Goal: Task Accomplishment & Management: Manage account settings

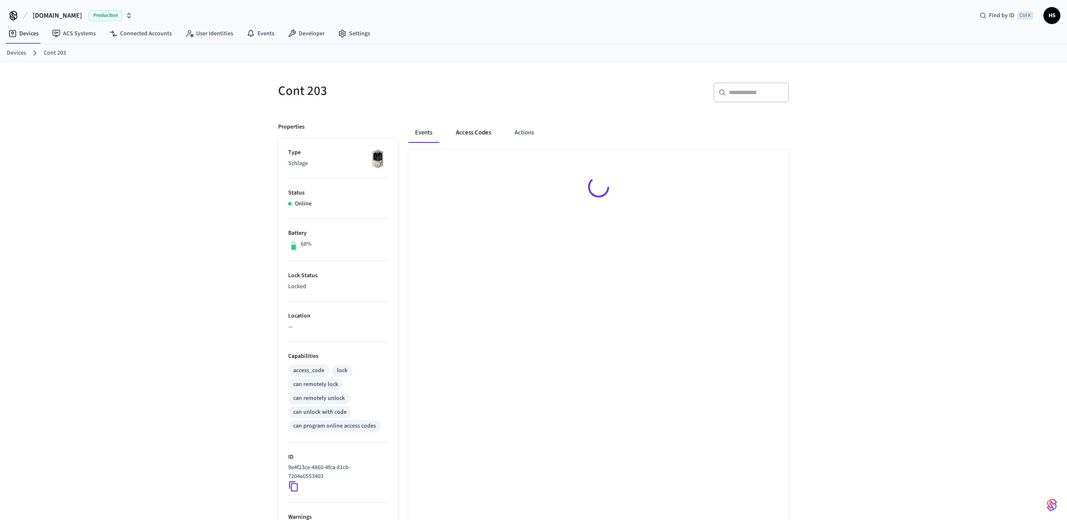
click at [484, 140] on button "Access Codes" at bounding box center [473, 133] width 49 height 20
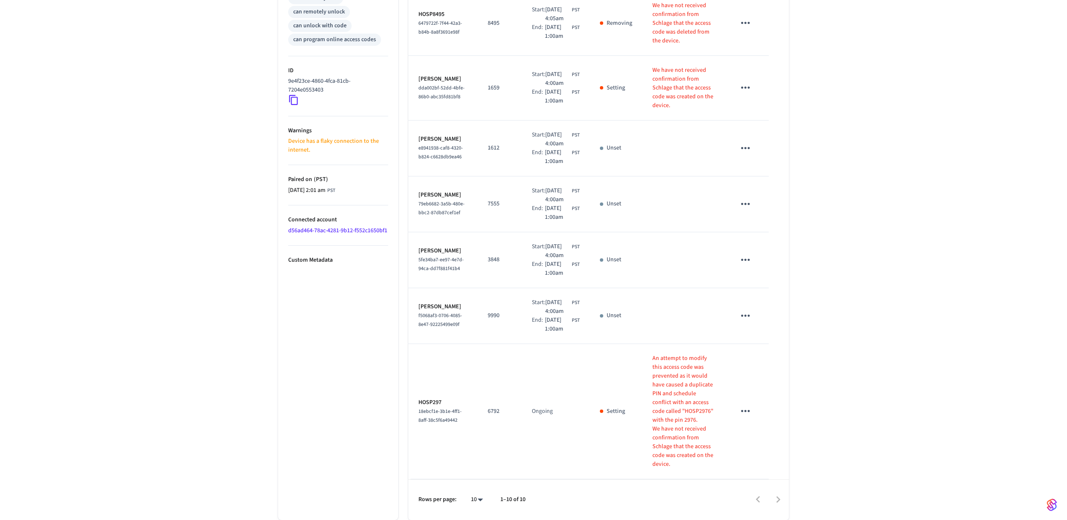
scroll to position [486, 0]
click at [476, 500] on body "Hospitable.com Production Find by ID Ctrl K HS Devices ACS Systems Connected Ac…" at bounding box center [533, 66] width 1067 height 907
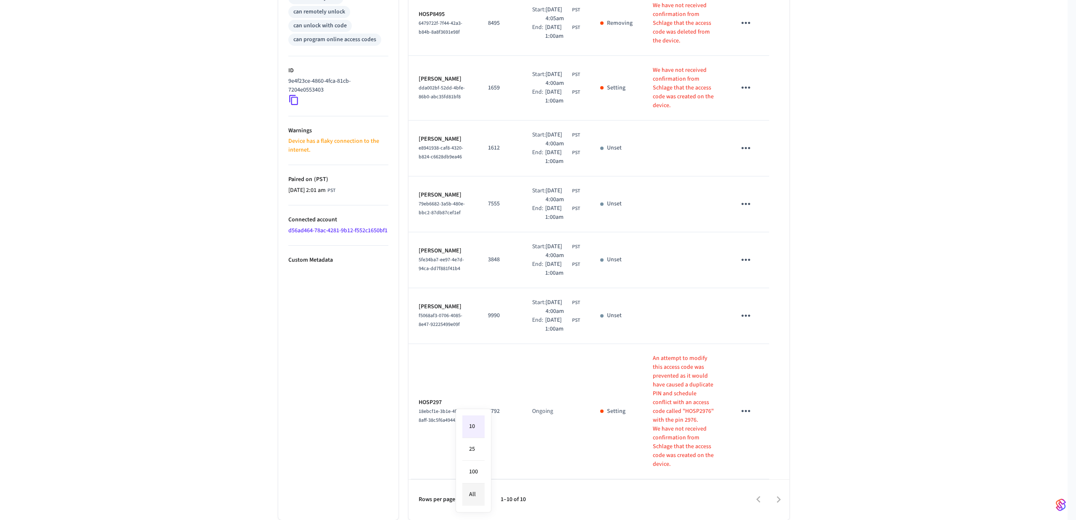
click at [476, 492] on li "All" at bounding box center [473, 495] width 22 height 22
type input "**"
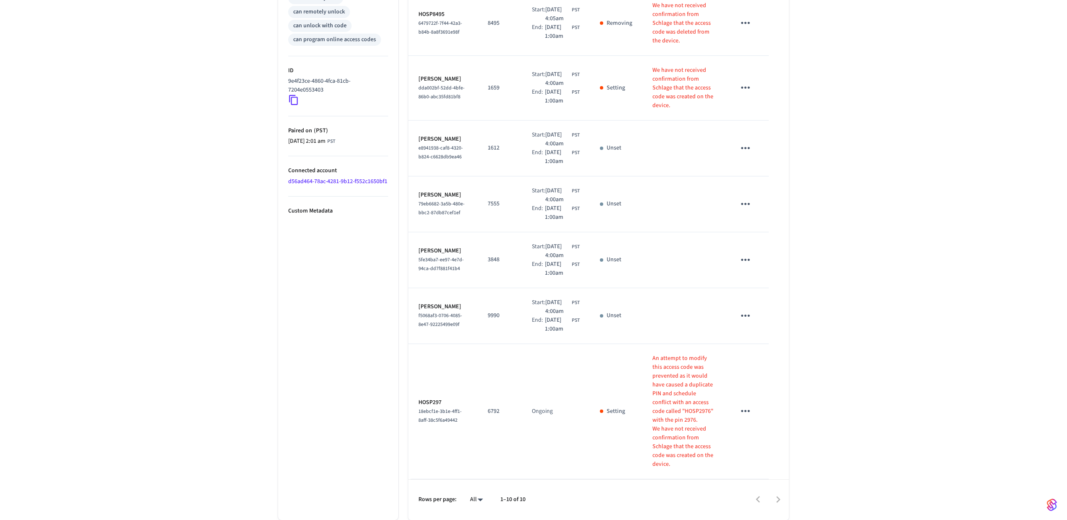
click at [473, 502] on body "Hospitable.com Production Find by ID Ctrl K HS Devices ACS Systems Connected Ac…" at bounding box center [533, 66] width 1067 height 907
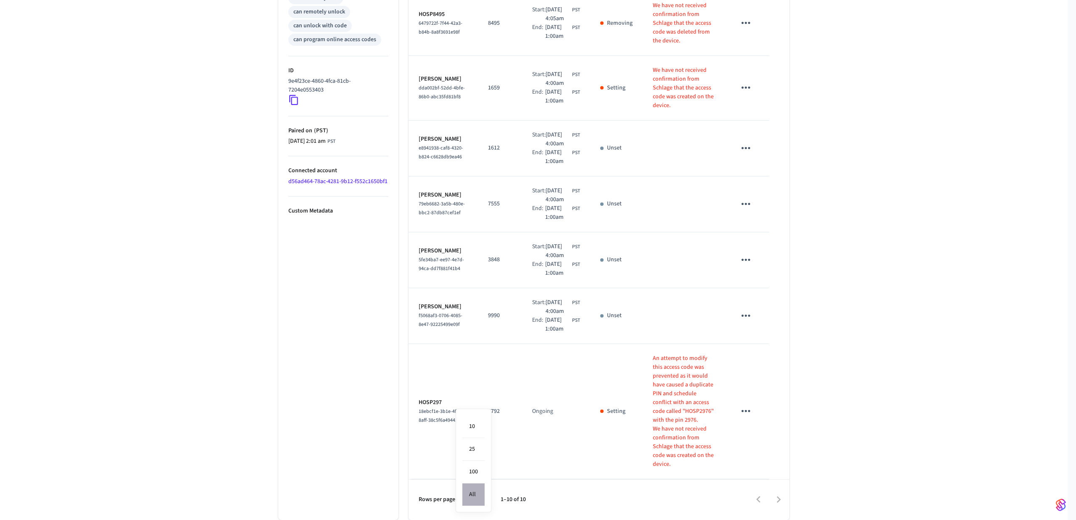
click at [476, 497] on li "All" at bounding box center [473, 495] width 22 height 22
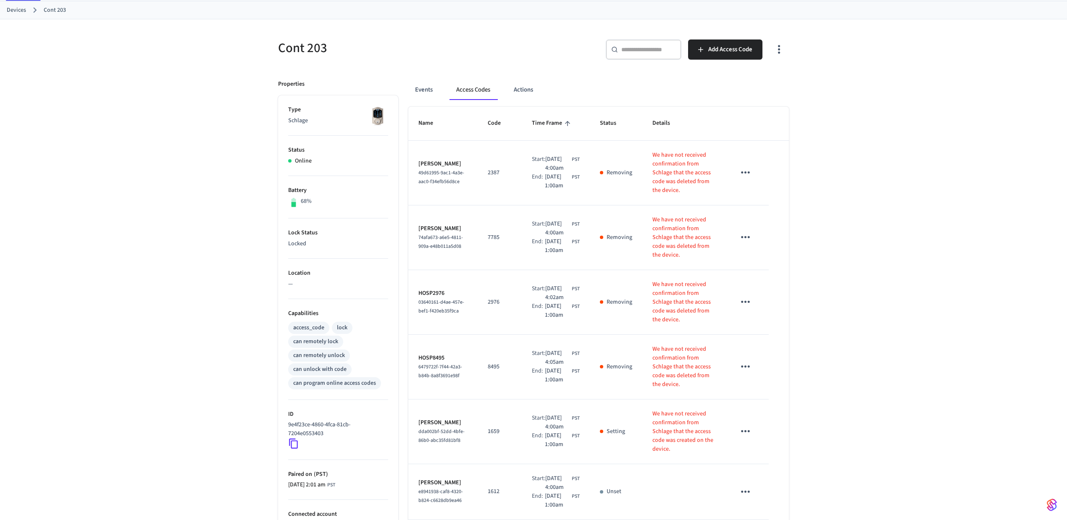
scroll to position [0, 0]
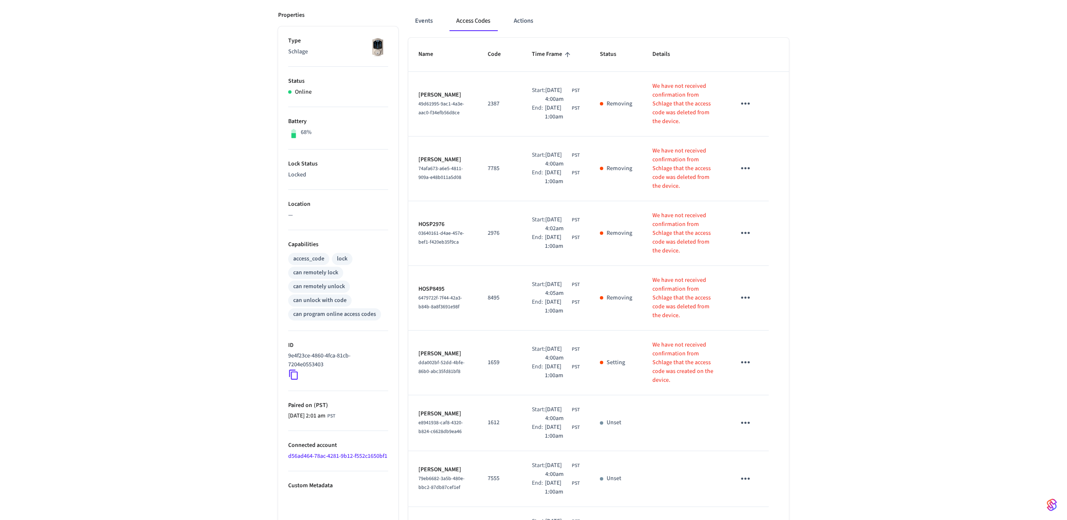
click at [128, 190] on div "Cont 203 ​ ​ Add Access Code Properties Type Schlage Status Online Battery 68% …" at bounding box center [533, 372] width 1067 height 844
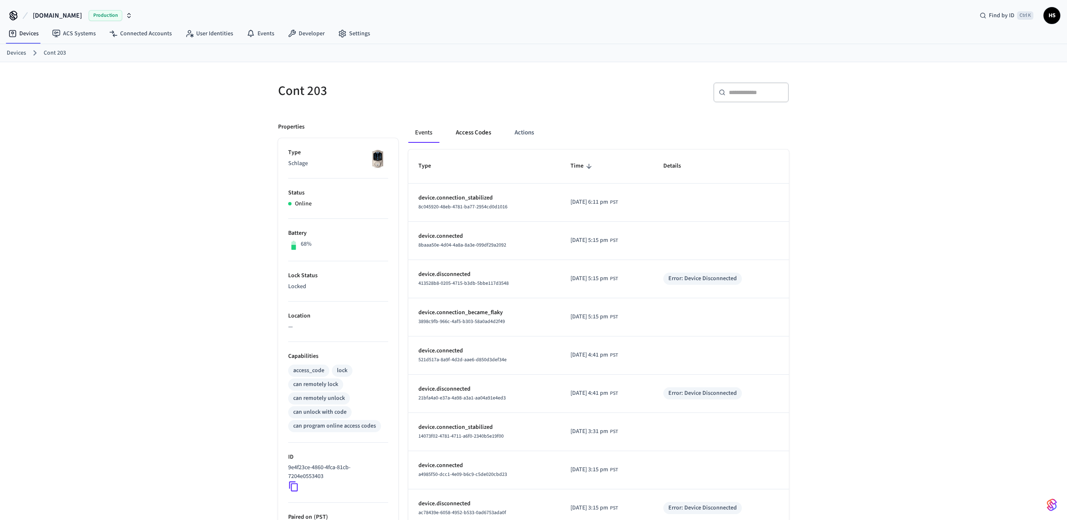
click at [471, 135] on button "Access Codes" at bounding box center [473, 133] width 49 height 20
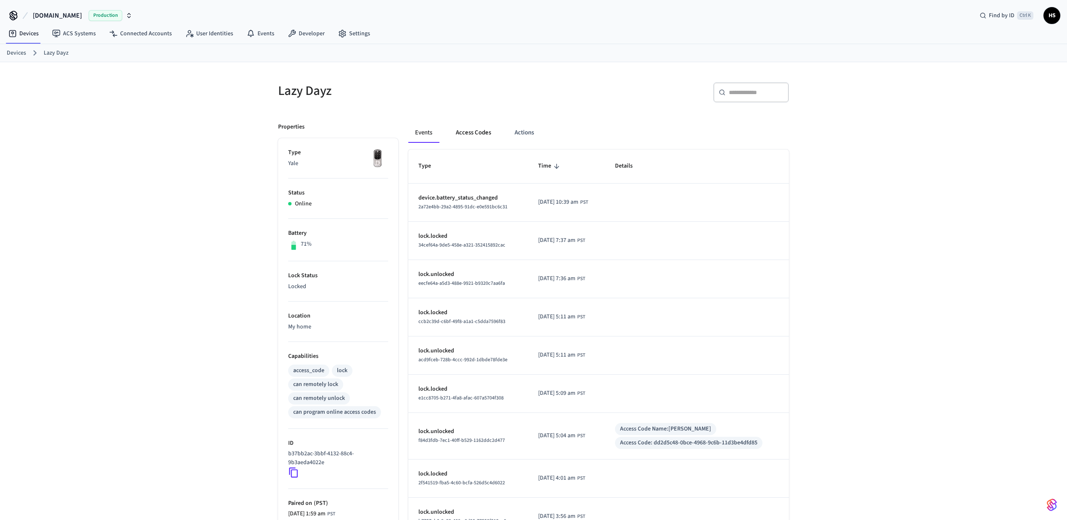
click at [461, 137] on button "Access Codes" at bounding box center [473, 133] width 49 height 20
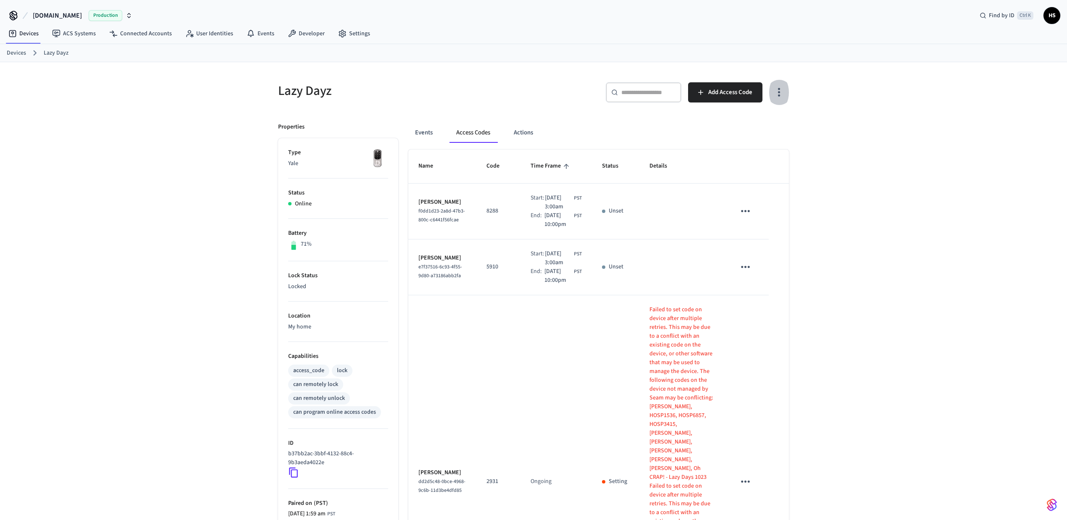
click at [780, 87] on icon "button" at bounding box center [779, 92] width 13 height 13
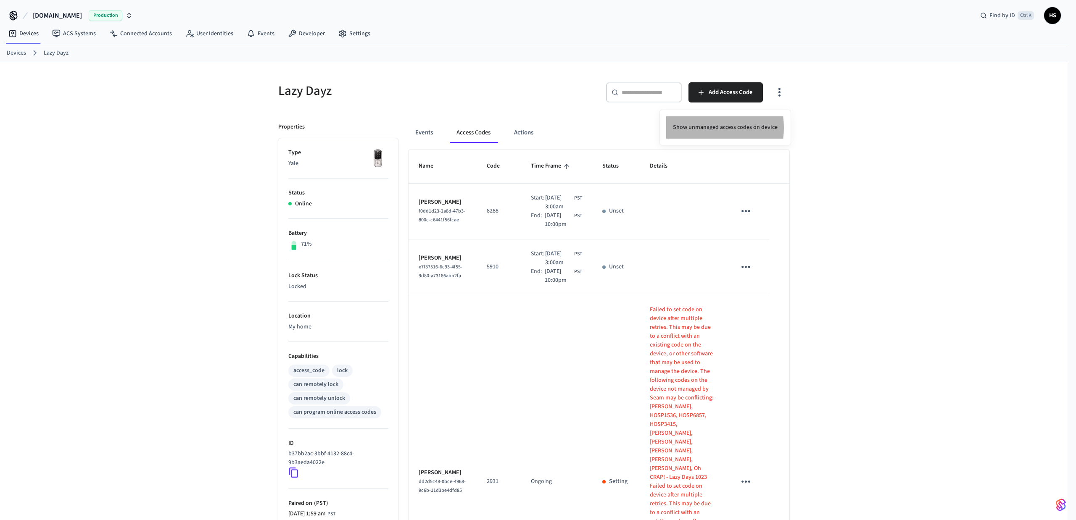
click at [710, 128] on li "Show unmanaged access codes on device" at bounding box center [725, 127] width 118 height 22
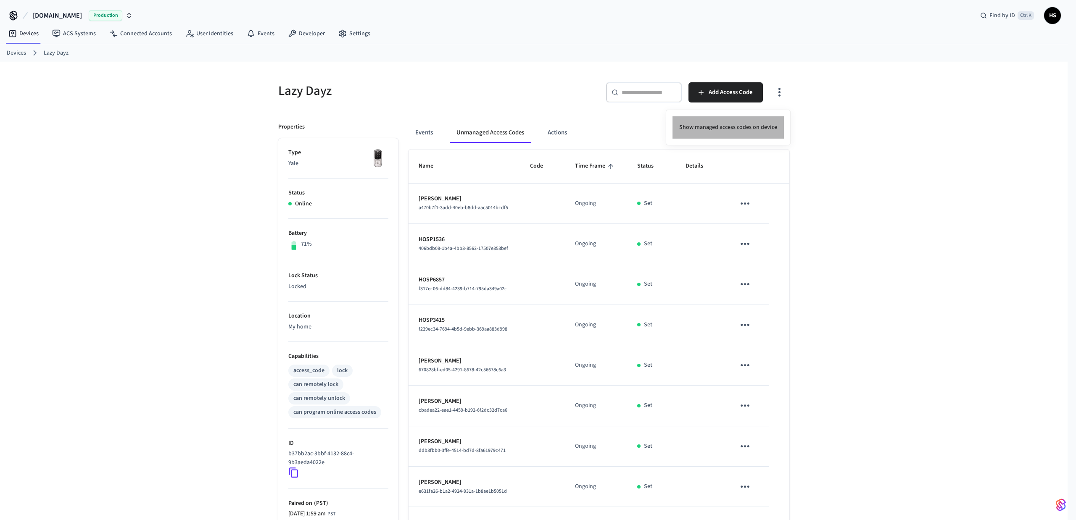
click at [745, 129] on li "Show managed access codes on device" at bounding box center [727, 127] width 111 height 22
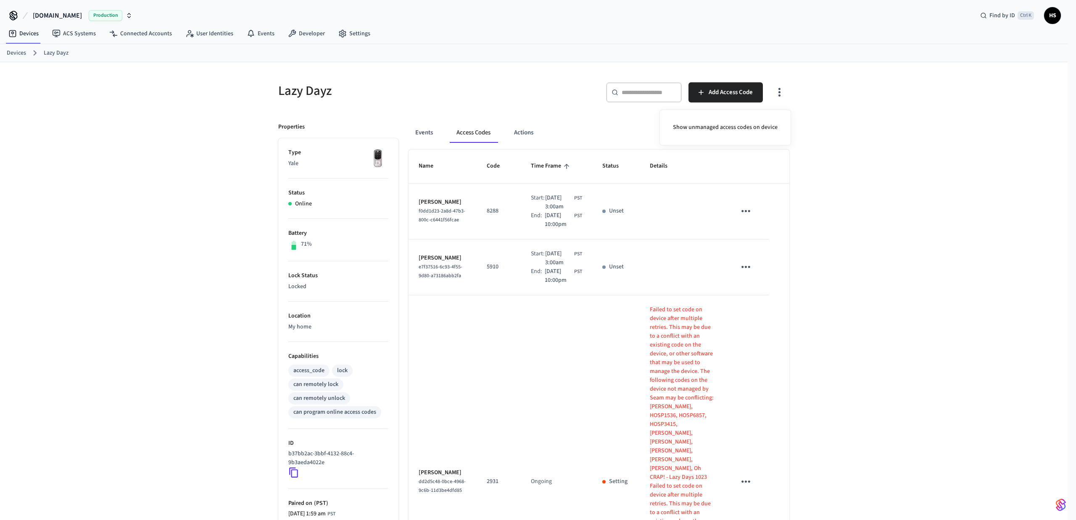
click at [844, 306] on div at bounding box center [538, 260] width 1076 height 520
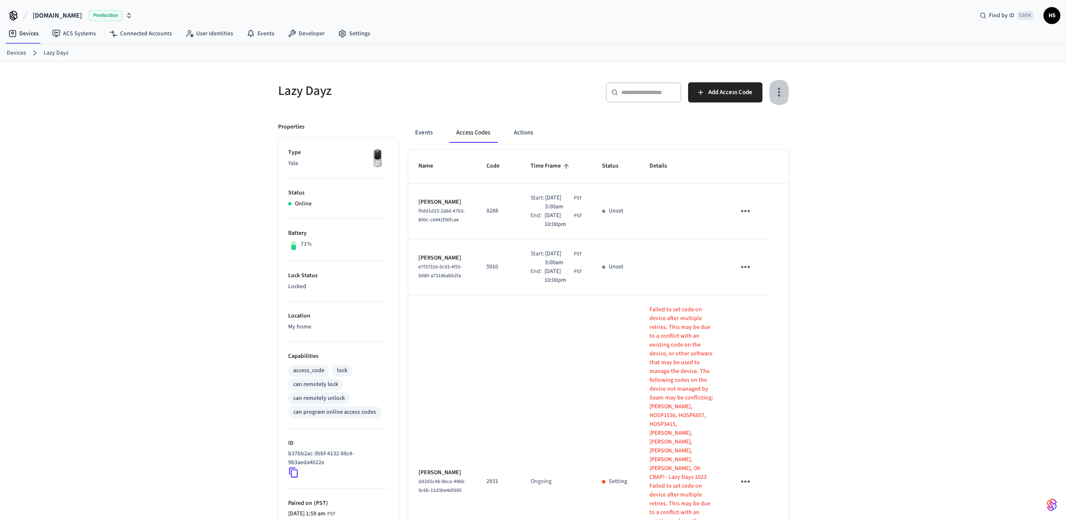
click at [779, 91] on icon "button" at bounding box center [779, 92] width 13 height 13
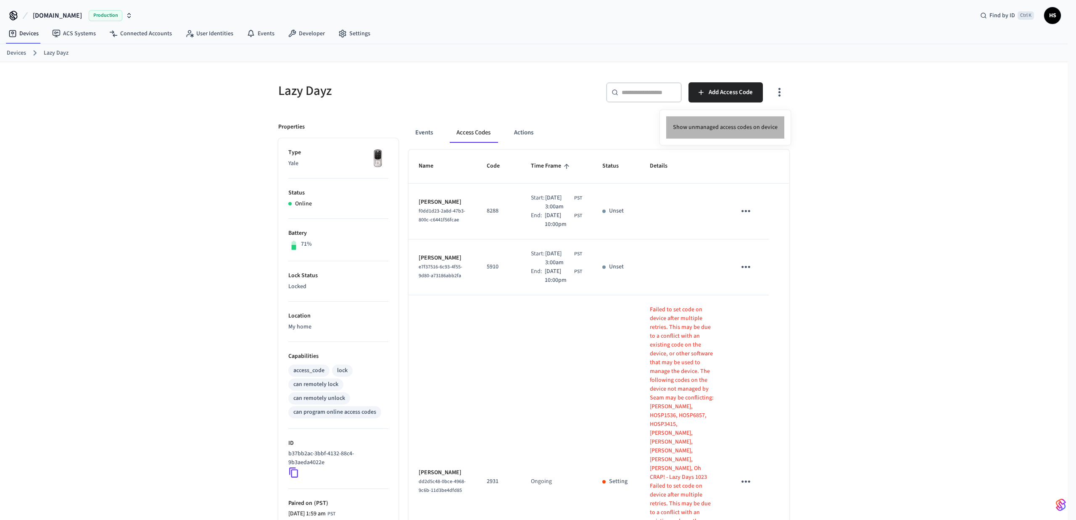
click at [757, 128] on li "Show unmanaged access codes on device" at bounding box center [725, 127] width 118 height 22
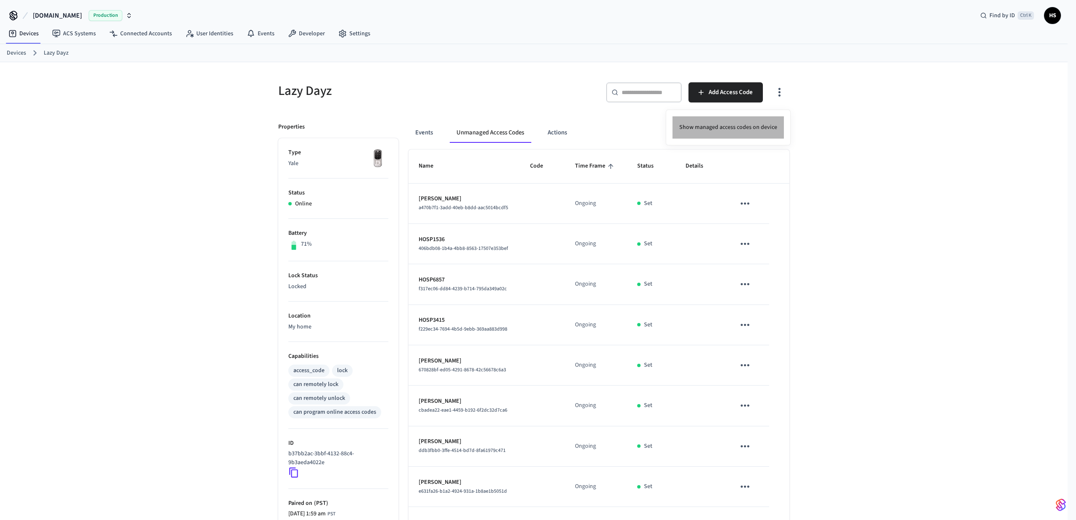
click at [731, 122] on li "Show managed access codes on device" at bounding box center [727, 127] width 111 height 22
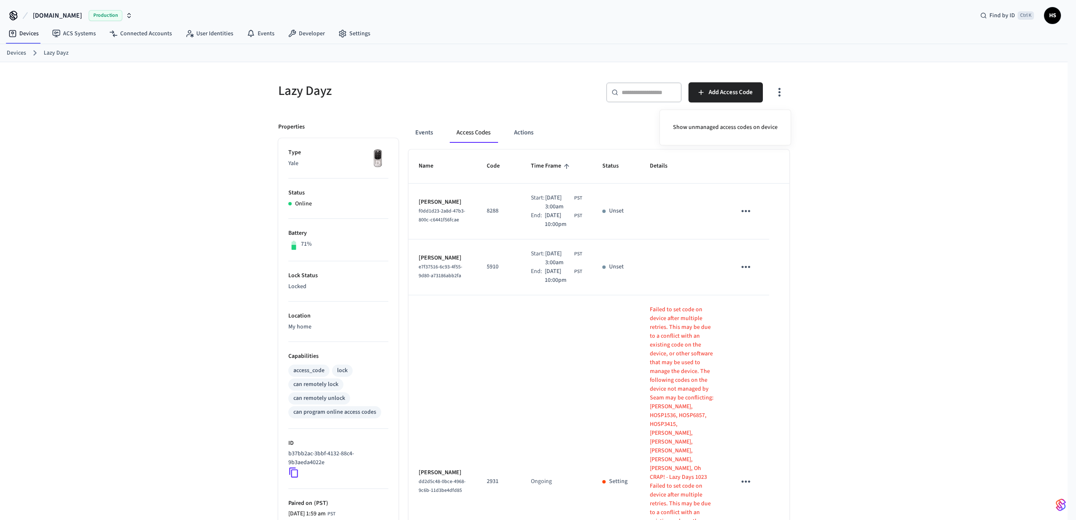
click at [822, 335] on div at bounding box center [538, 260] width 1076 height 520
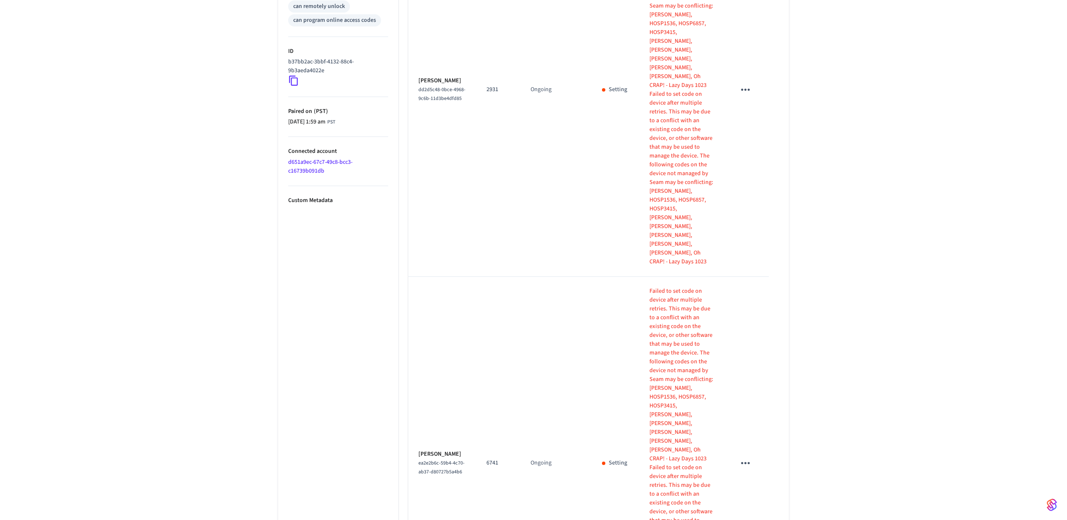
scroll to position [695, 0]
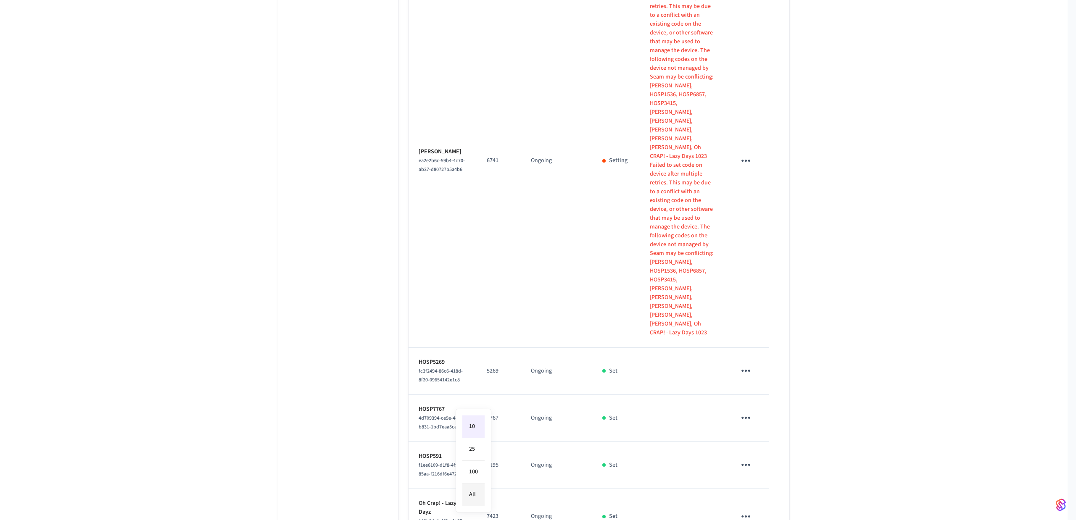
click at [477, 495] on li "All" at bounding box center [473, 495] width 22 height 22
type input "**"
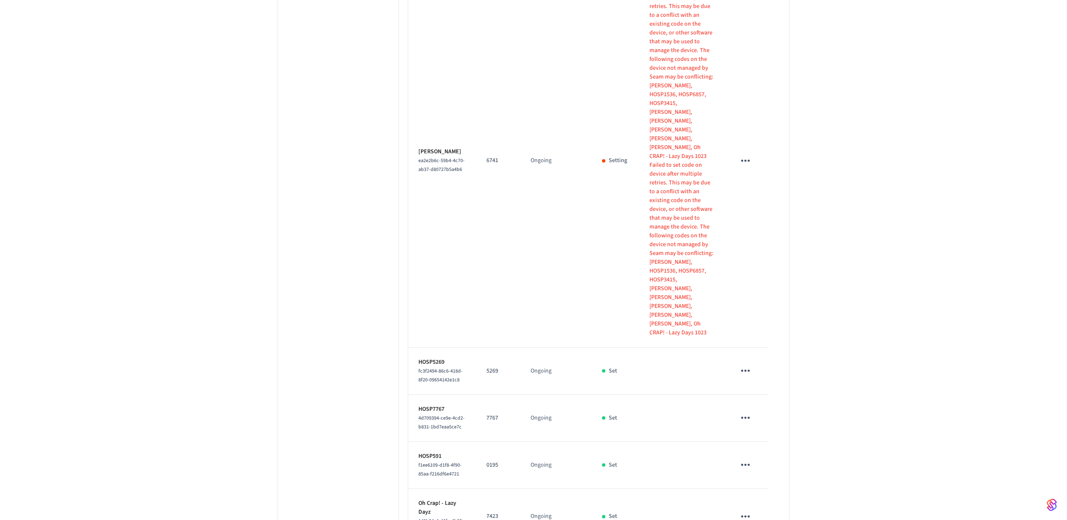
click at [426, 462] on span "f1ee6109-d1f8-4f90-85aa-f216df6e4721" at bounding box center [439, 470] width 43 height 16
copy span "f1ee6109-d1f8-4f90-85aa-f216df6e4721"
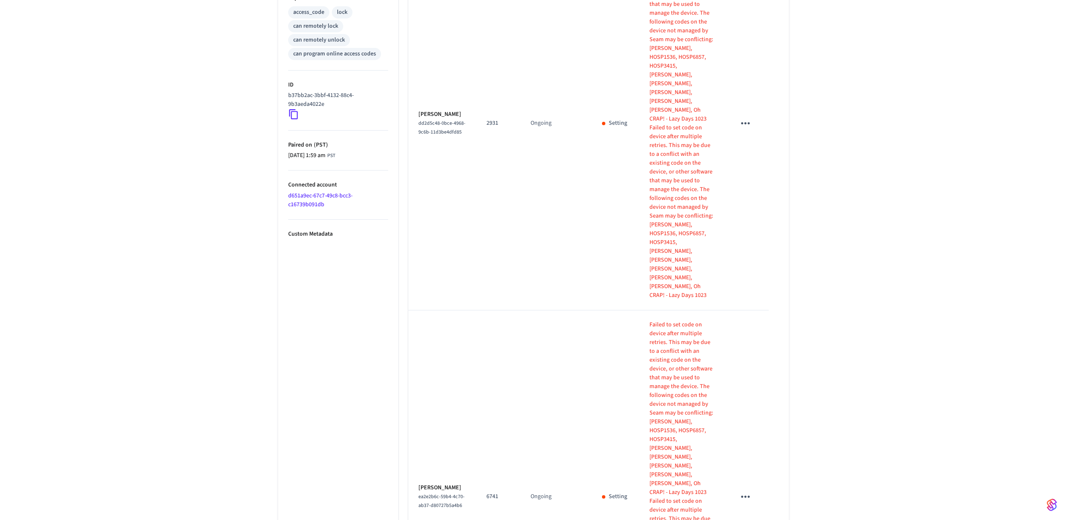
scroll to position [0, 0]
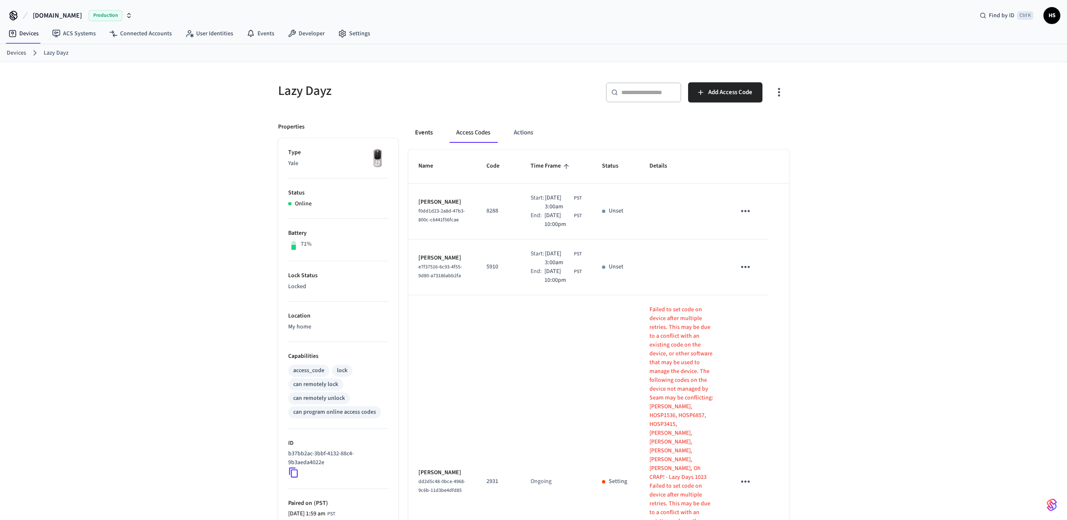
click at [412, 126] on button "Events" at bounding box center [423, 133] width 31 height 20
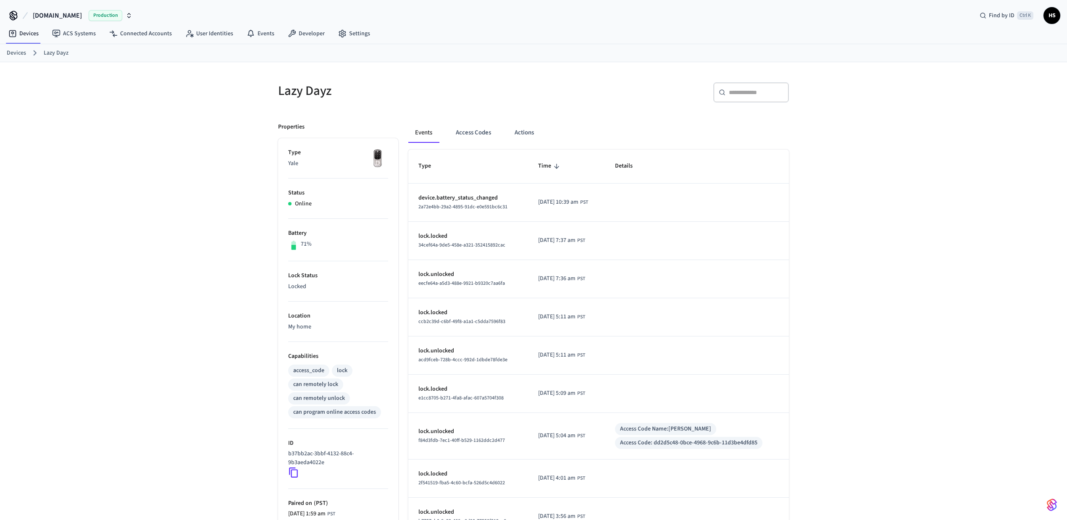
click at [748, 88] on div "​ ​" at bounding box center [751, 92] width 76 height 20
paste input "**********"
type input "**********"
click at [478, 129] on button "Access Codes" at bounding box center [473, 133] width 49 height 20
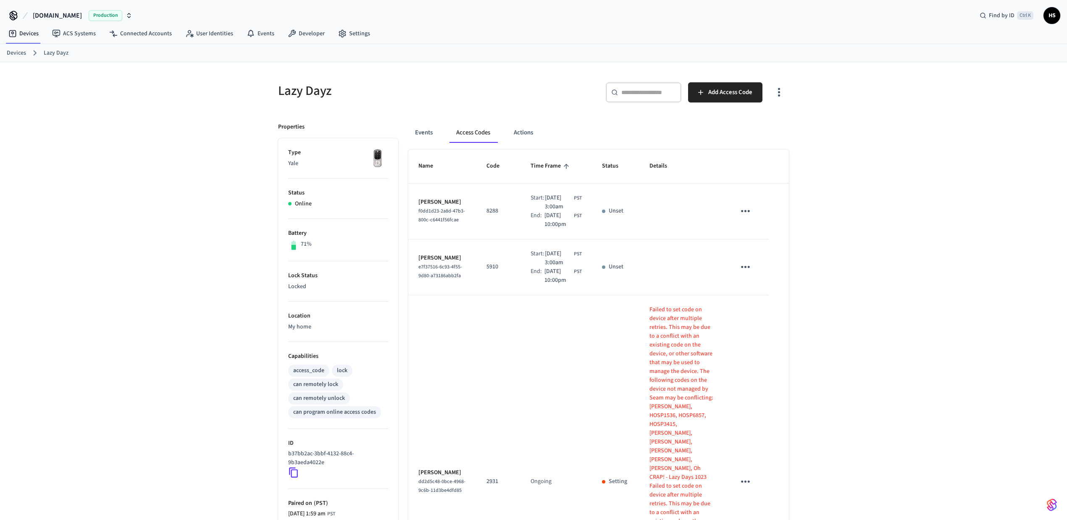
click at [478, 129] on button "Access Codes" at bounding box center [473, 133] width 47 height 20
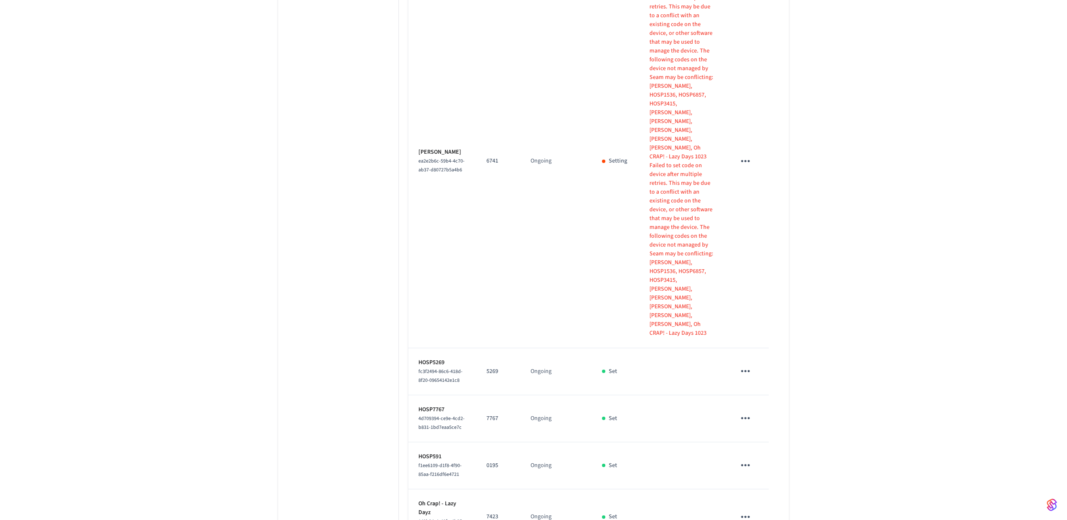
scroll to position [695, 0]
click at [435, 462] on span "f1ee6109-d1f8-4f90-85aa-f216df6e4721" at bounding box center [439, 470] width 43 height 16
drag, startPoint x: 435, startPoint y: 331, endPoint x: 422, endPoint y: 324, distance: 15.1
click at [422, 462] on span "f1ee6109-d1f8-4f90-85aa-f216df6e4721" at bounding box center [439, 470] width 43 height 16
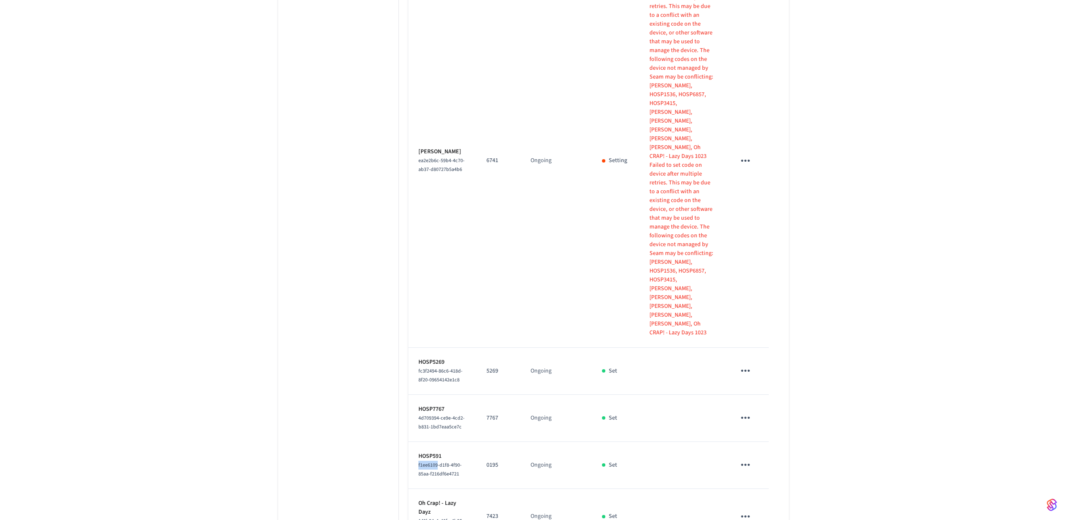
click at [422, 462] on span "f1ee6109-d1f8-4f90-85aa-f216df6e4721" at bounding box center [439, 470] width 43 height 16
copy span "f1ee6109-d1f8-4f90-85aa-f216df6e4721"
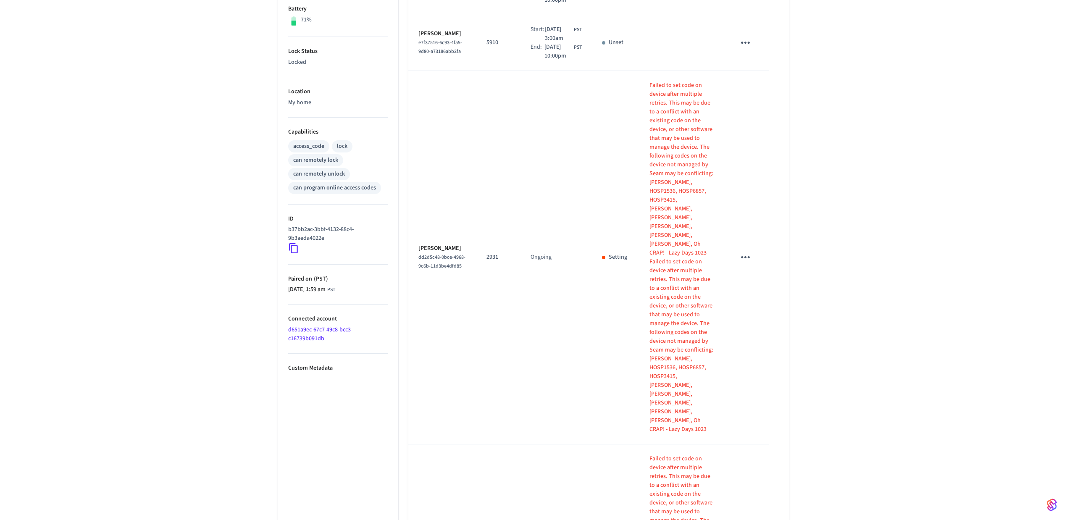
scroll to position [0, 0]
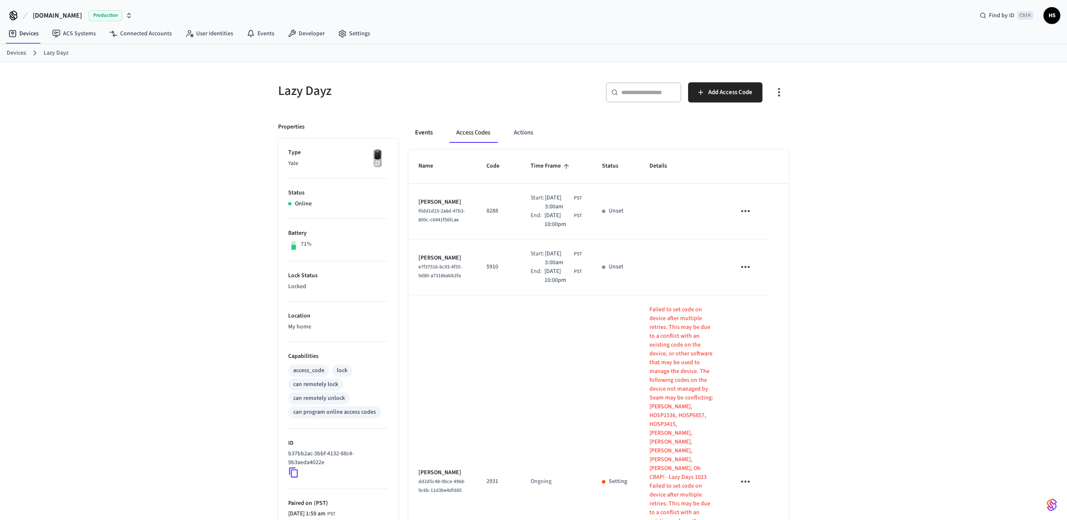
click at [429, 135] on button "Events" at bounding box center [423, 133] width 31 height 20
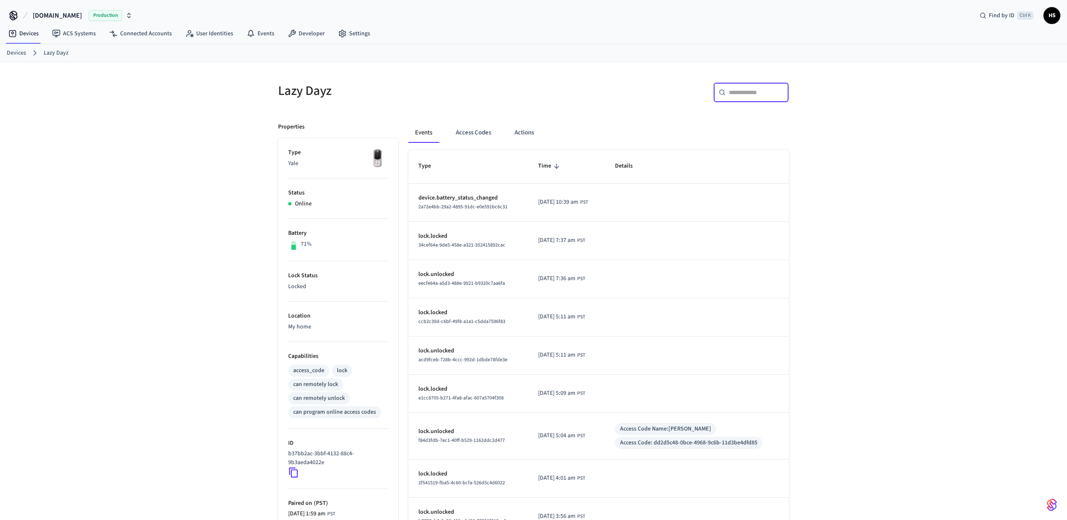
click at [749, 90] on input "text" at bounding box center [756, 92] width 55 height 8
paste input "**********"
type input "**********"
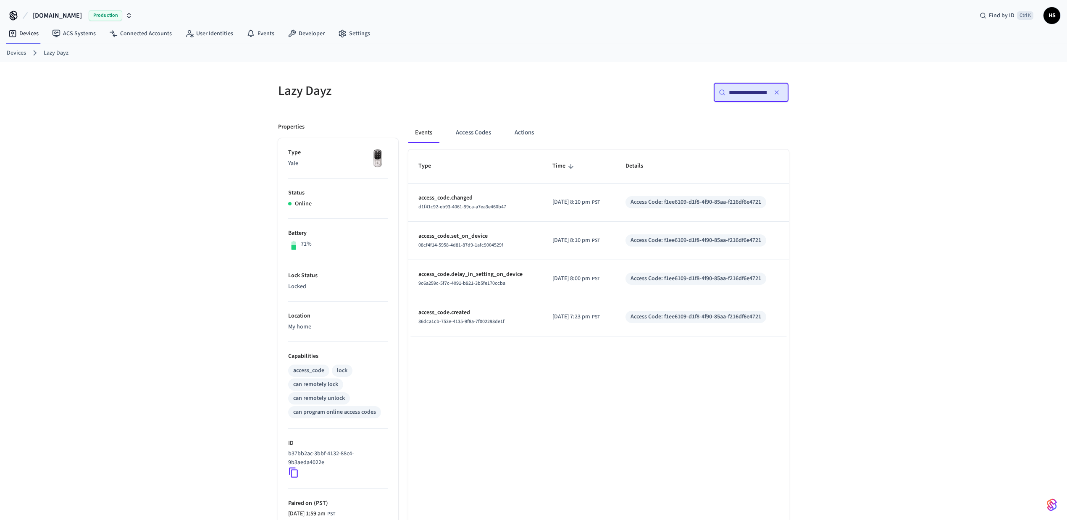
scroll to position [0, 60]
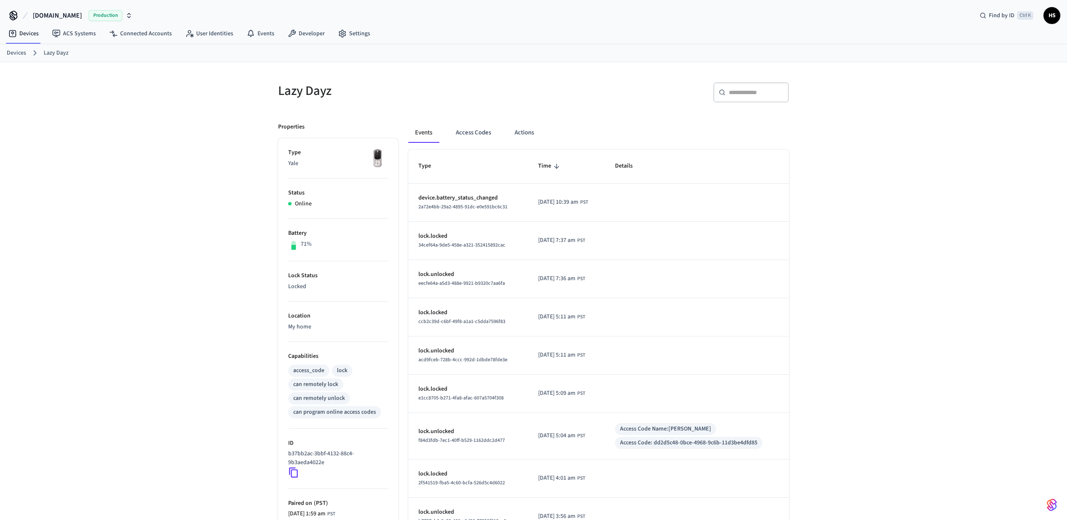
drag, startPoint x: 948, startPoint y: 256, endPoint x: 671, endPoint y: 188, distance: 285.5
click at [933, 253] on div "Lazy Dayz ​ ​ Properties Type Yale Status Online Battery 71% Lock Status Locked…" at bounding box center [533, 338] width 1067 height 553
click at [459, 128] on button "Access Codes" at bounding box center [473, 133] width 49 height 20
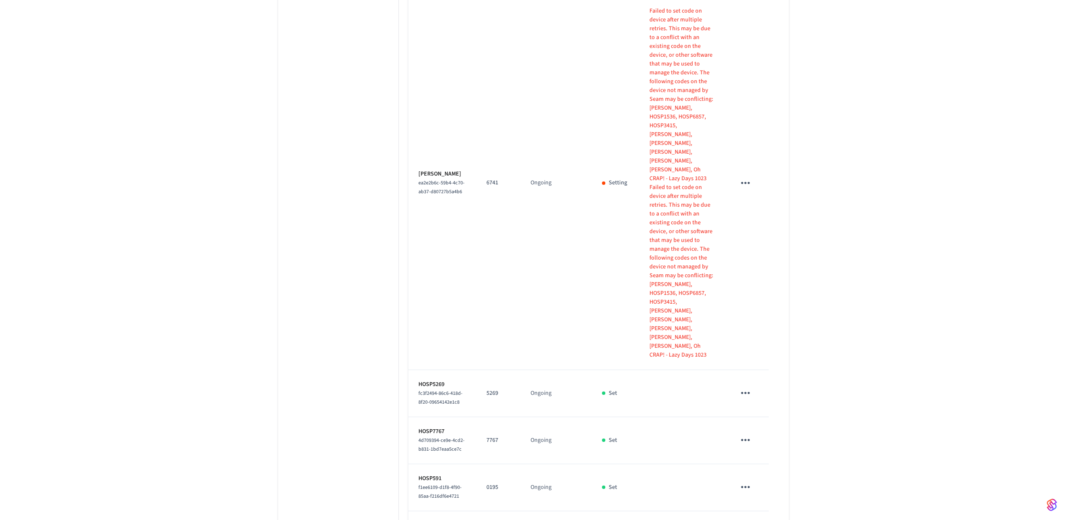
scroll to position [695, 0]
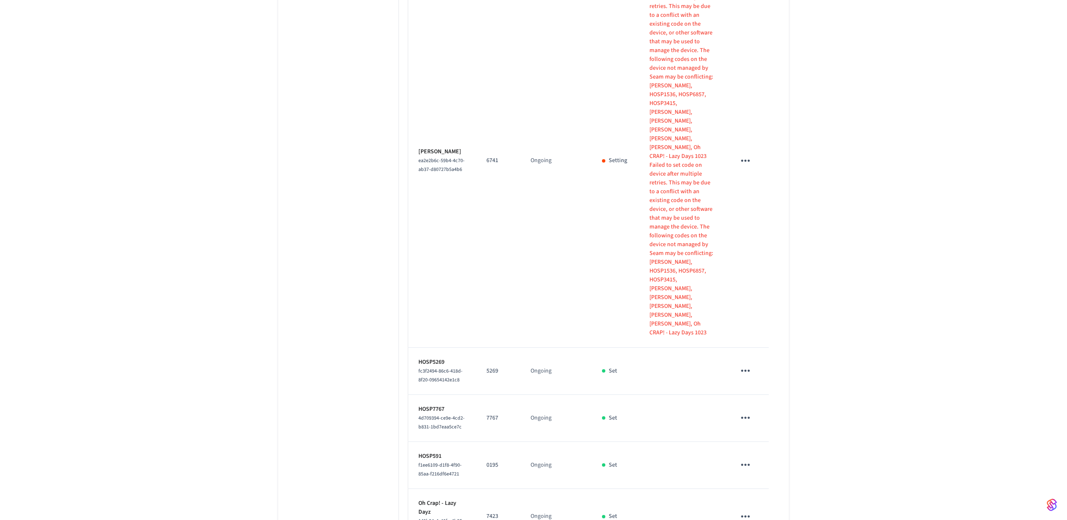
click at [434, 368] on span "fc3f2494-86c6-418d-8f20-09654142e1c8" at bounding box center [440, 376] width 44 height 16
copy span "fc3f2494-86c6-418d-8f20-09654142e1c8"
click at [424, 415] on span "4d709394-ce9e-4cd2-b831-1bd7eaa5ce7c" at bounding box center [441, 423] width 46 height 16
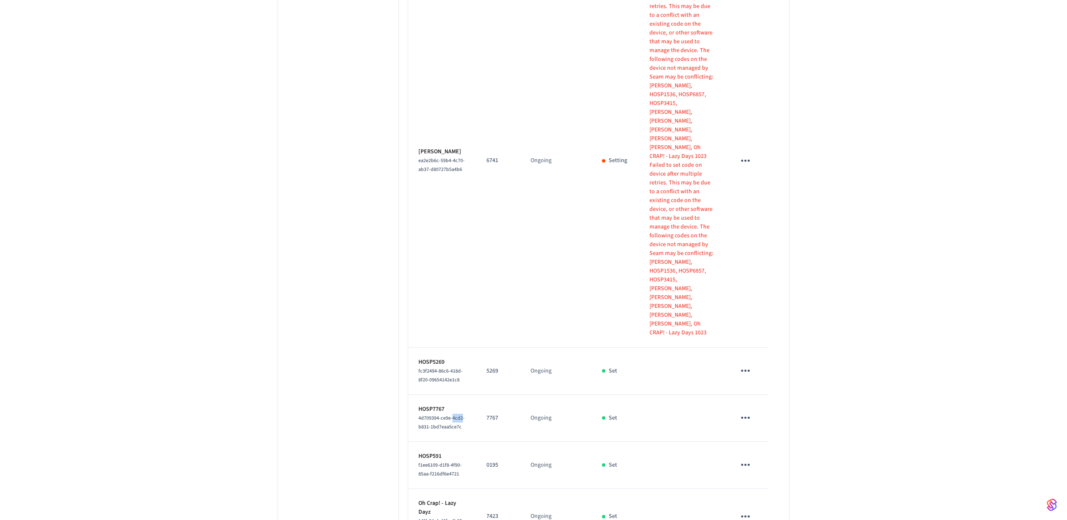
click at [424, 415] on span "4d709394-ce9e-4cd2-b831-1bd7eaa5ce7c" at bounding box center [441, 423] width 46 height 16
copy span "4d709394-ce9e-4cd2-b831-1bd7eaa5ce7c"
click at [431, 461] on div "f1ee6109-d1f8-4f90-85aa-f216df6e4721" at bounding box center [442, 470] width 48 height 18
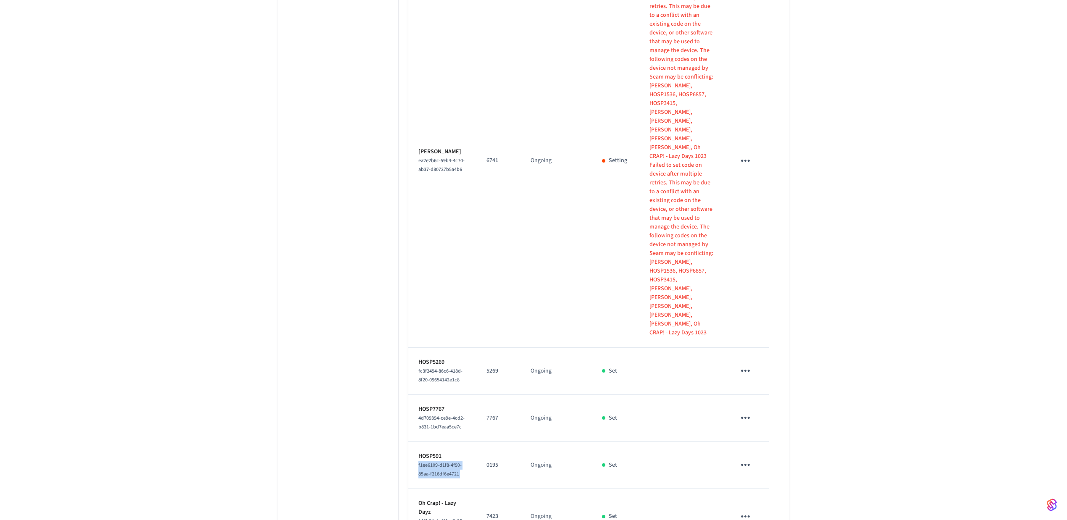
click at [431, 461] on div "f1ee6109-d1f8-4f90-85aa-f216df6e4721" at bounding box center [442, 470] width 48 height 18
copy span "f1ee6109-d1f8-4f90-85aa-f216df6e4721"
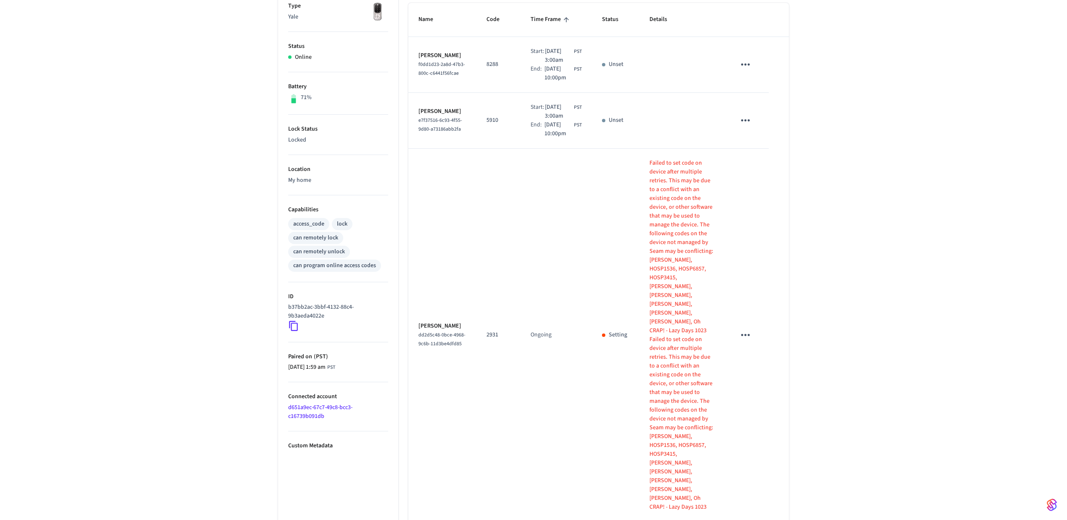
scroll to position [0, 0]
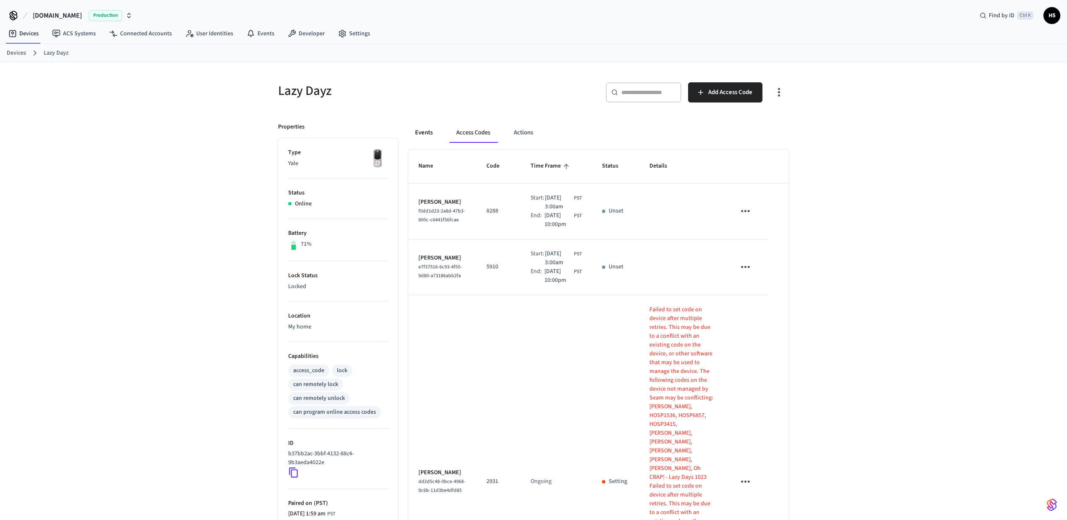
click at [412, 128] on button "Events" at bounding box center [423, 133] width 31 height 20
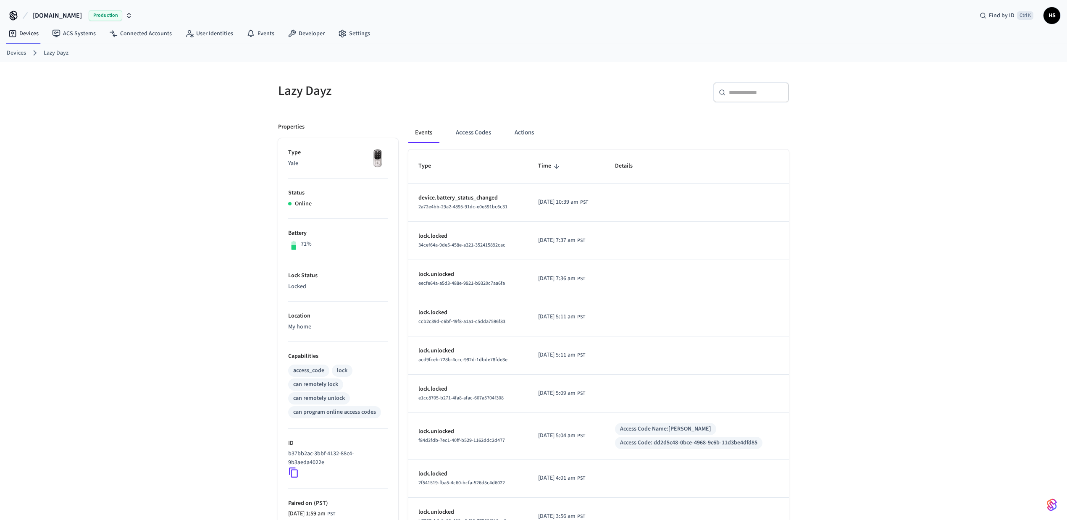
click at [757, 89] on input "text" at bounding box center [756, 92] width 55 height 8
paste input "**********"
type input "**********"
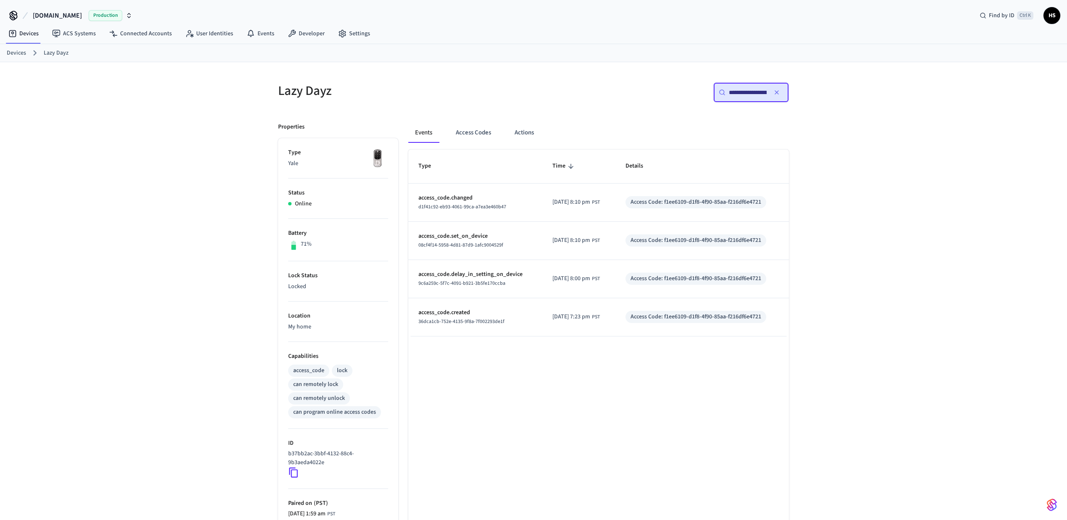
scroll to position [0, 60]
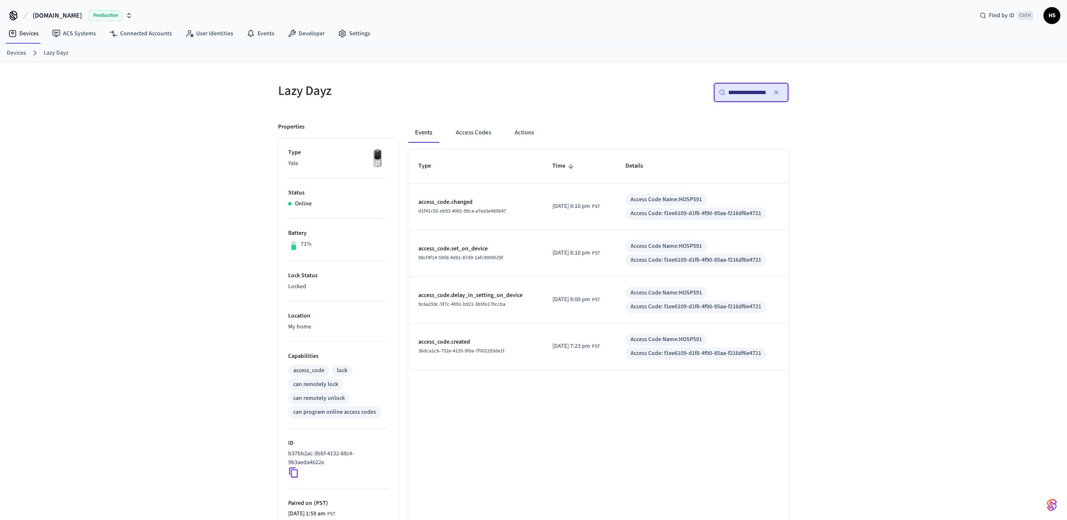
click at [750, 97] on input "**********" at bounding box center [747, 92] width 37 height 8
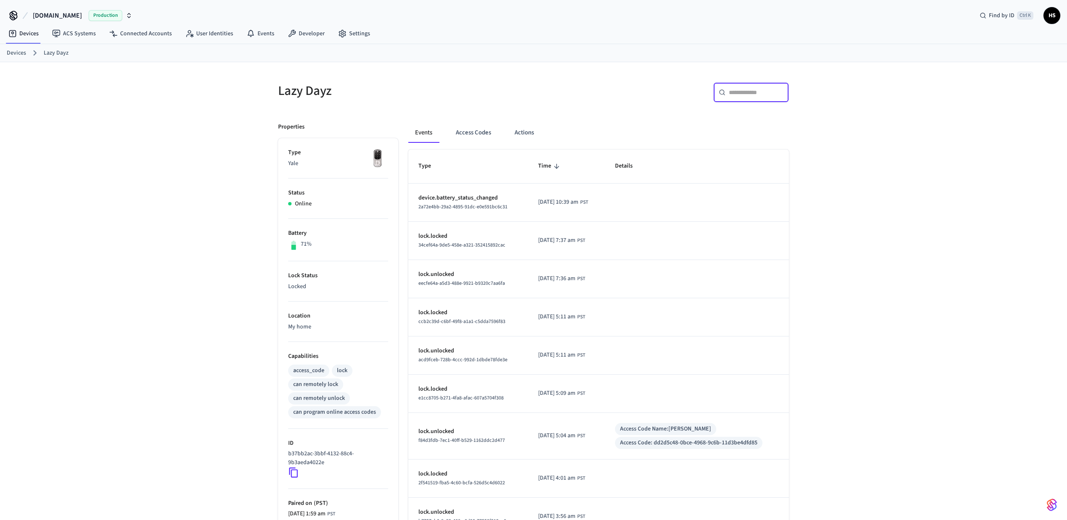
scroll to position [0, 0]
paste input "**********"
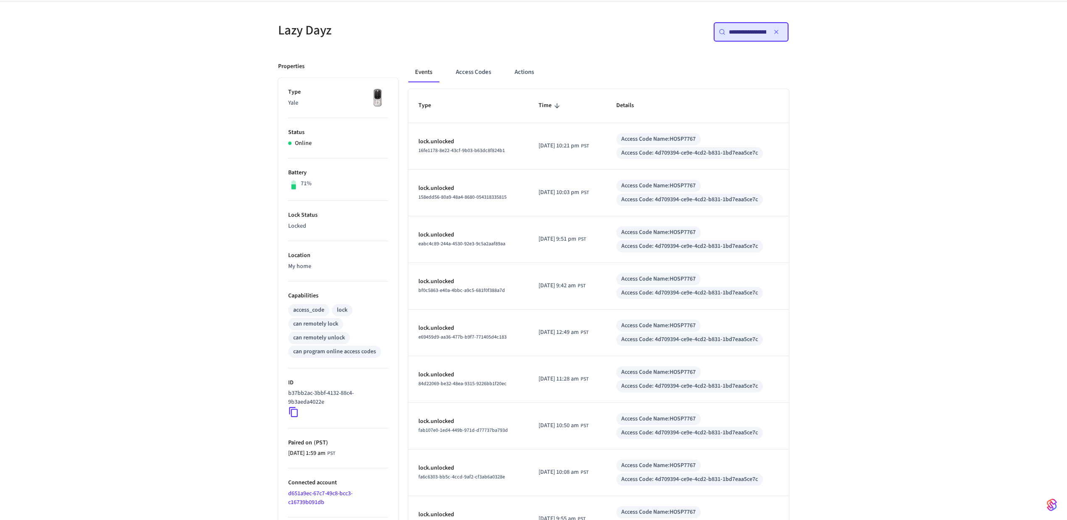
click at [741, 35] on input "**********" at bounding box center [747, 32] width 37 height 8
paste input "text"
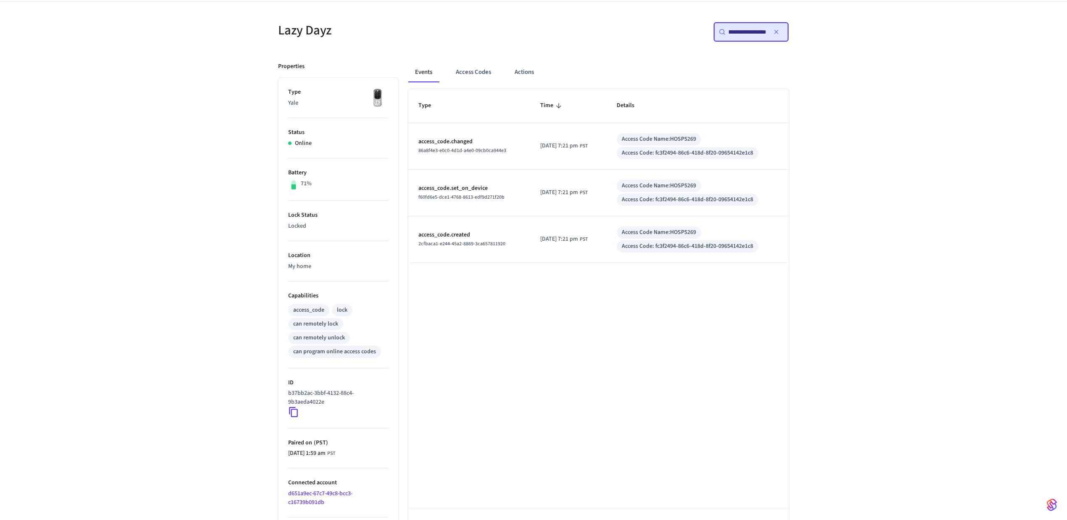
type input "**********"
click at [650, 345] on div "Type Time Details access_code.changed 86a8f4e3-e0c0-4d1d-a4e0-09cb0ca944e3 [DAT…" at bounding box center [598, 319] width 381 height 460
click at [476, 82] on button "Access Codes" at bounding box center [473, 72] width 49 height 20
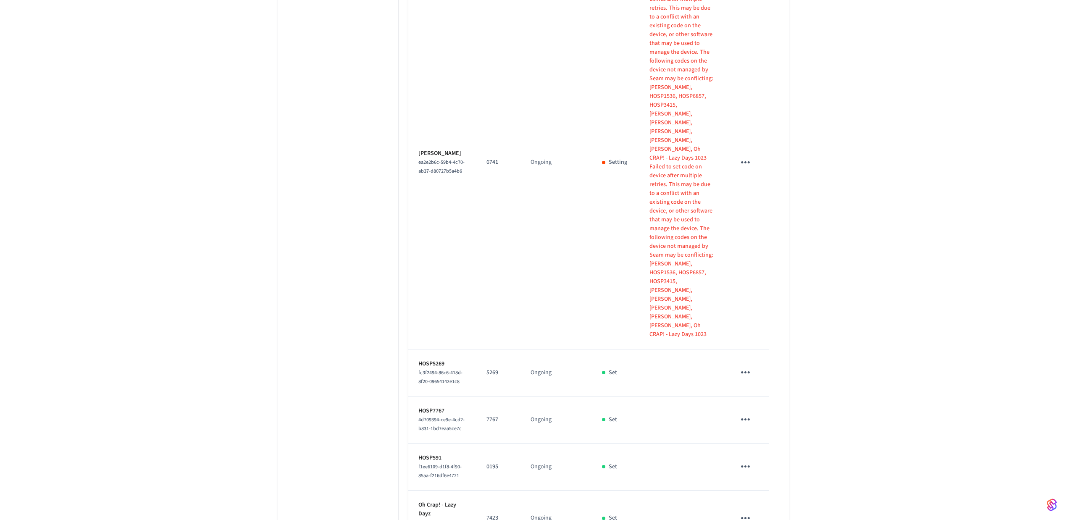
scroll to position [695, 0]
click at [747, 411] on icon "sticky table" at bounding box center [745, 417] width 13 height 13
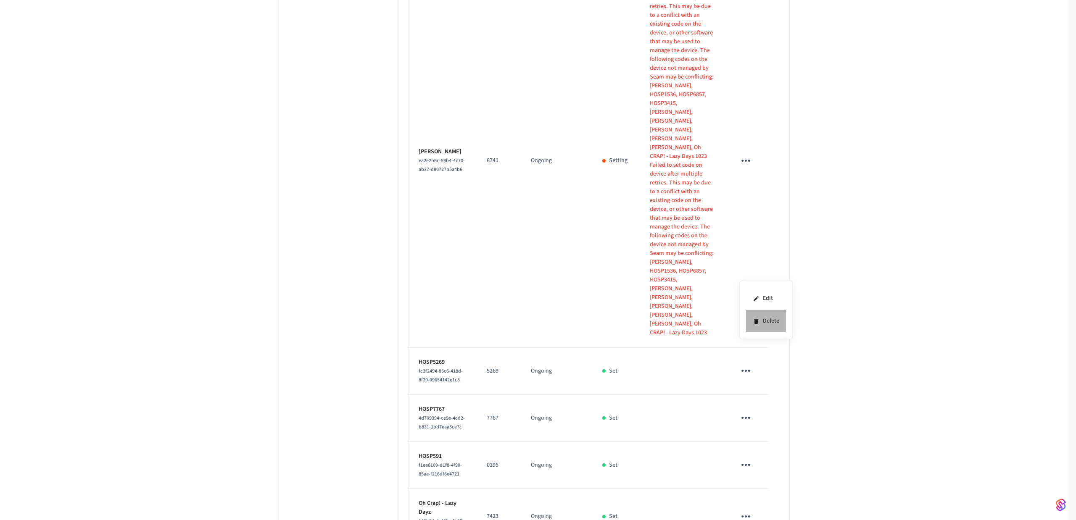
click at [768, 320] on li "Delete" at bounding box center [766, 321] width 40 height 22
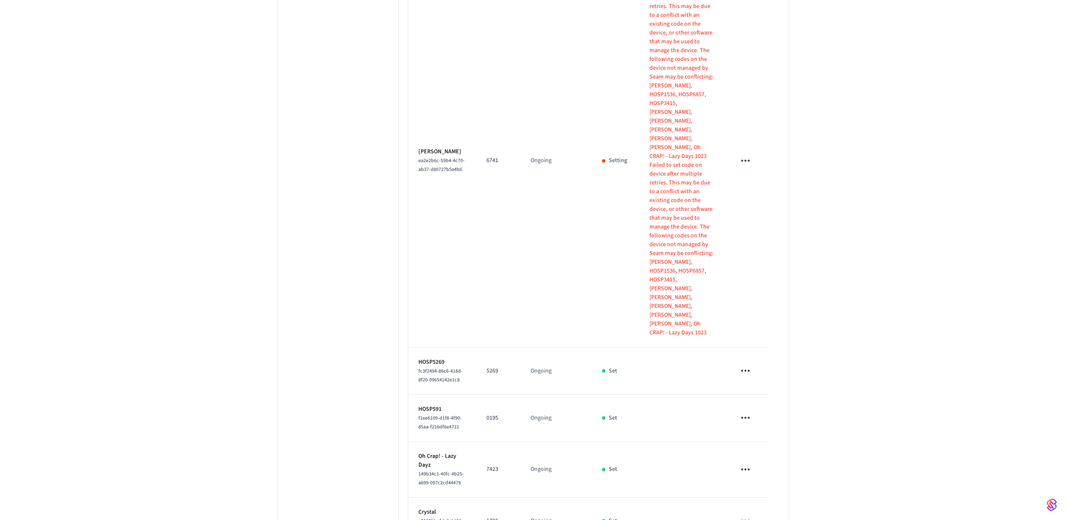
scroll to position [639, 0]
